Goal: Transaction & Acquisition: Book appointment/travel/reservation

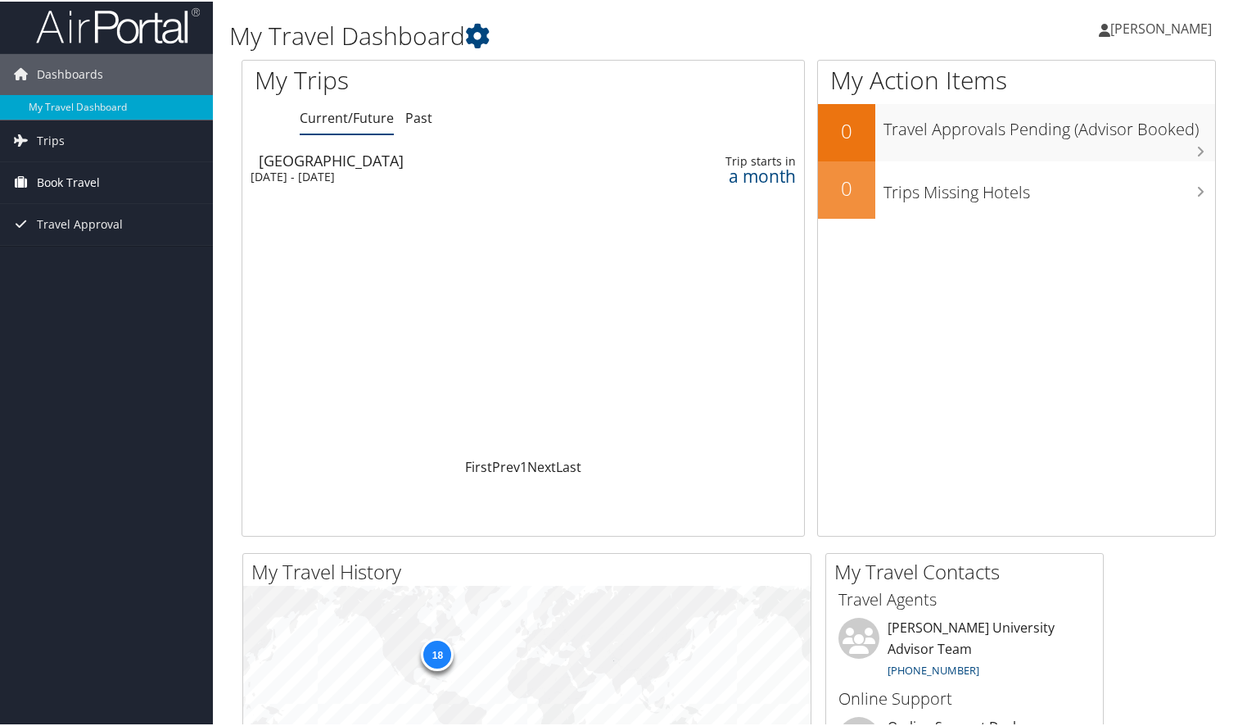
scroll to position [17, 0]
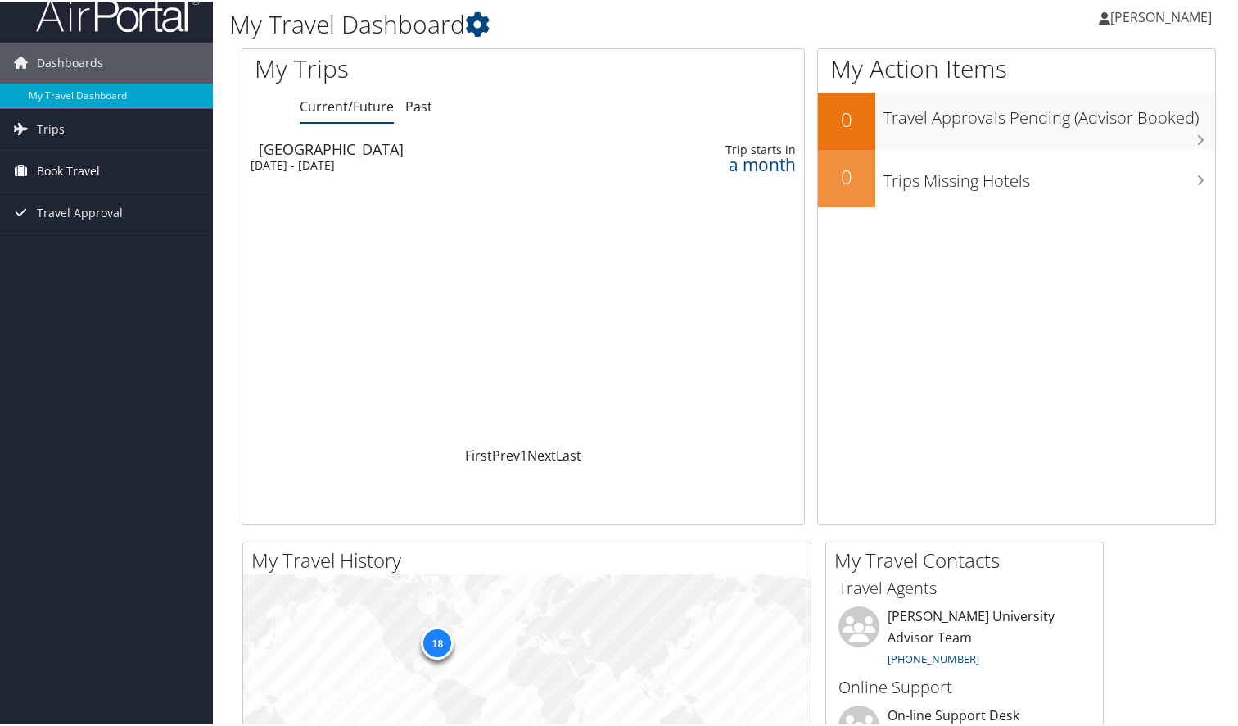
click at [60, 170] on span "Book Travel" at bounding box center [68, 169] width 63 height 41
click at [47, 133] on span "Trips" at bounding box center [51, 127] width 28 height 41
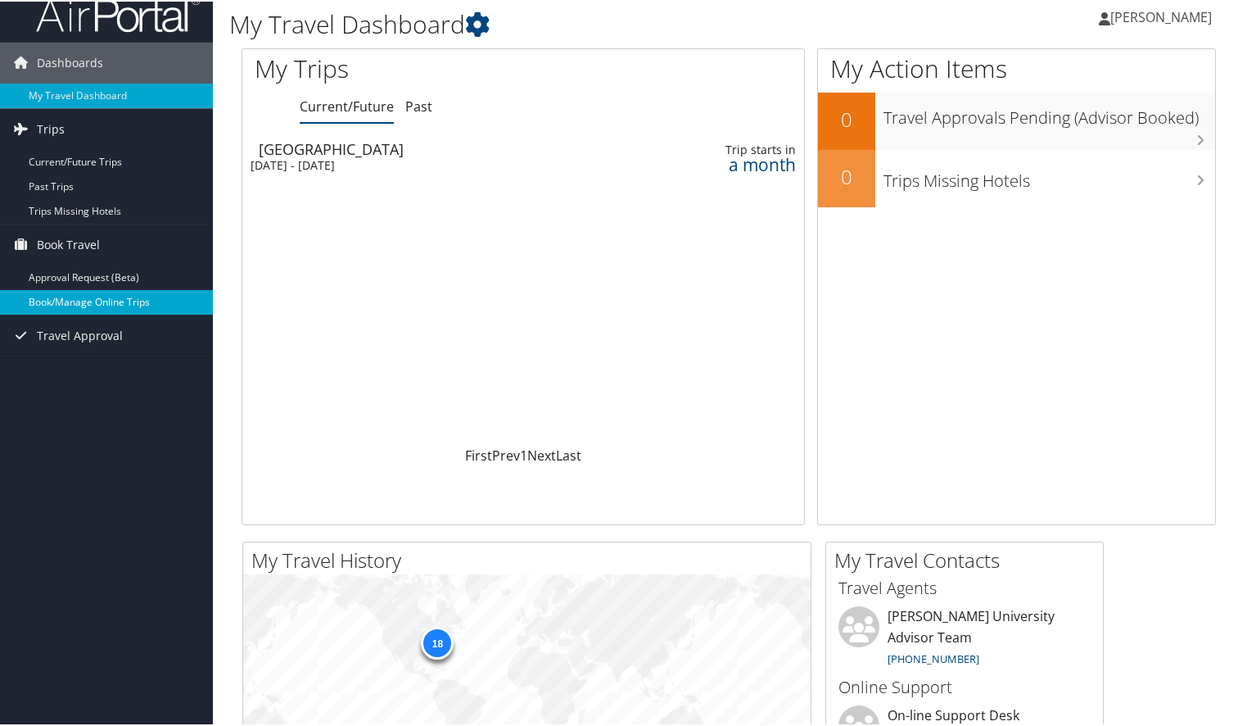
click at [111, 293] on link "Book/Manage Online Trips" at bounding box center [106, 300] width 213 height 25
